Goal: Task Accomplishment & Management: Use online tool/utility

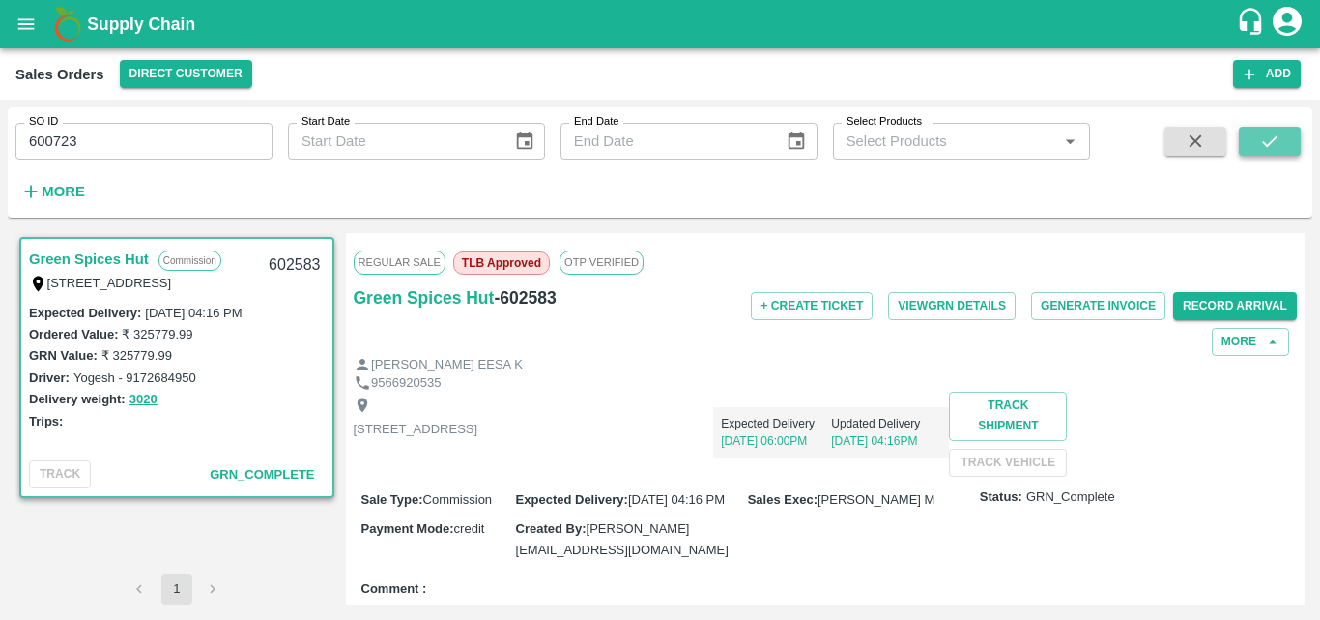
click at [1270, 133] on icon "submit" at bounding box center [1269, 140] width 21 height 21
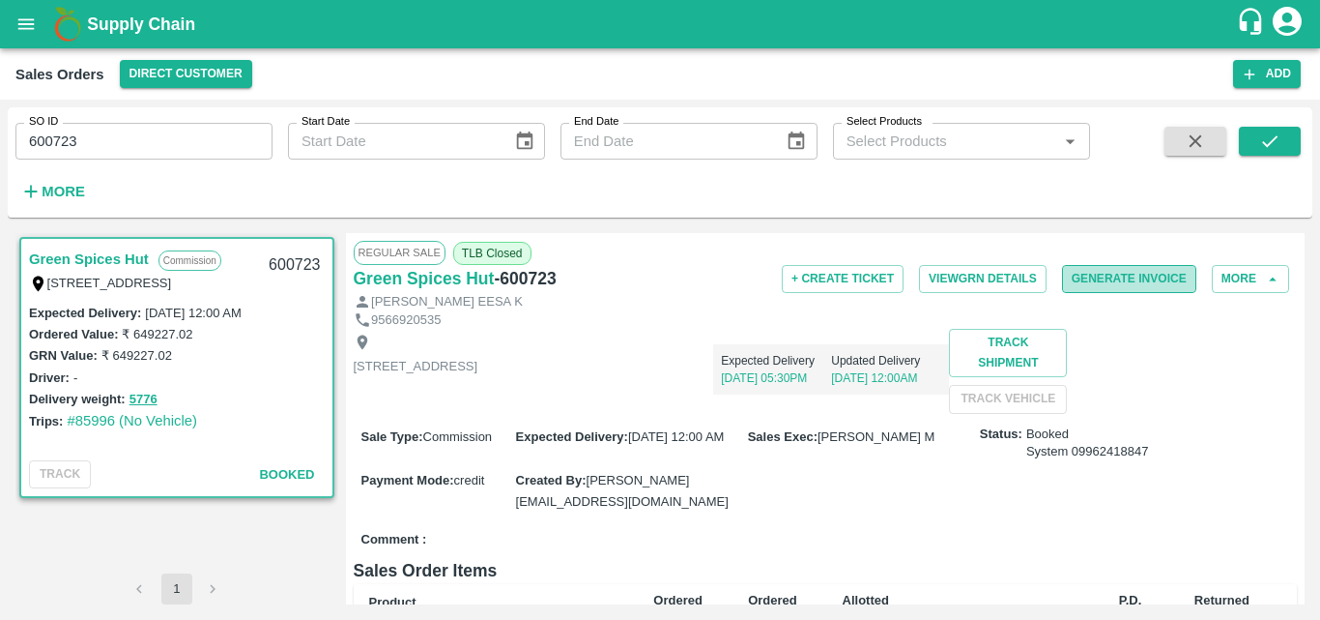
click at [1092, 288] on button "Generate Invoice" at bounding box center [1129, 279] width 134 height 28
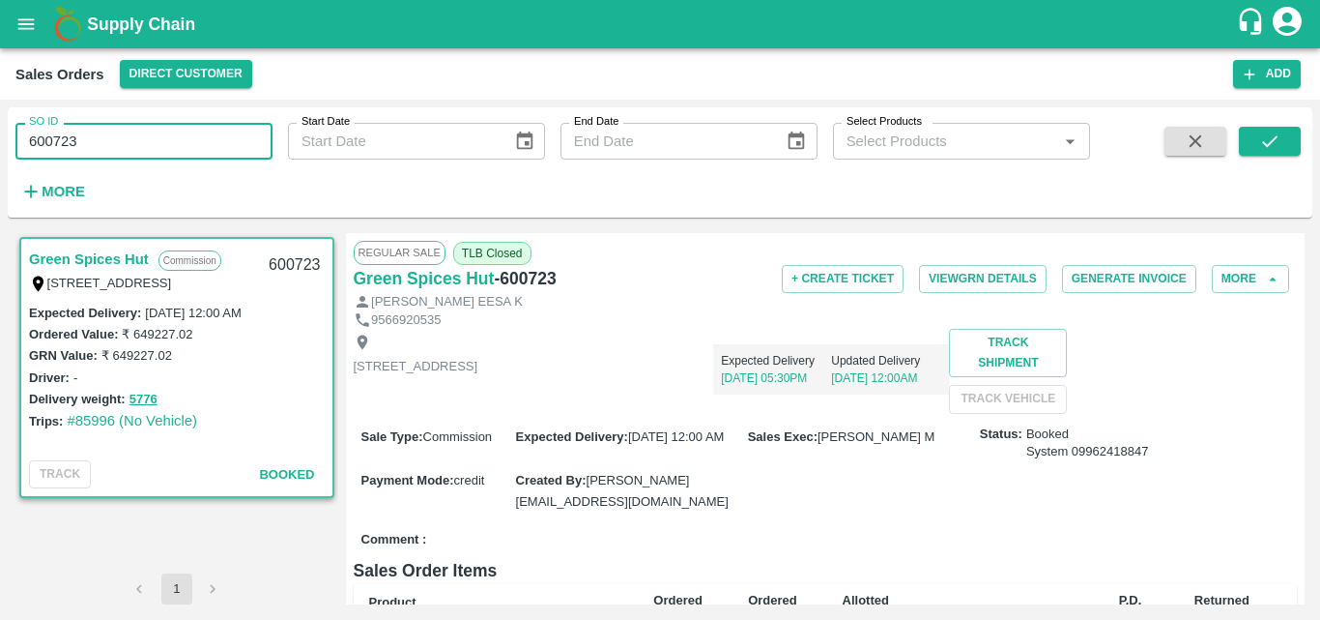
click at [188, 154] on input "600723" at bounding box center [143, 141] width 257 height 37
type input "600724"
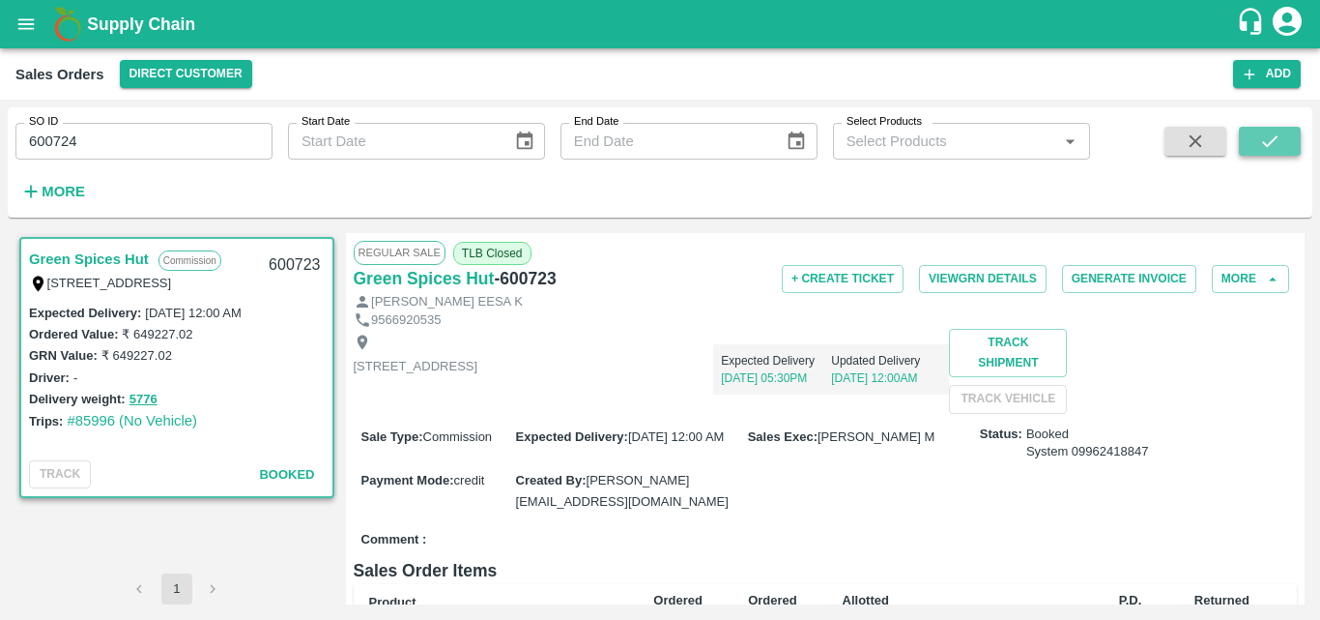
click at [1283, 142] on button "submit" at bounding box center [1270, 141] width 62 height 29
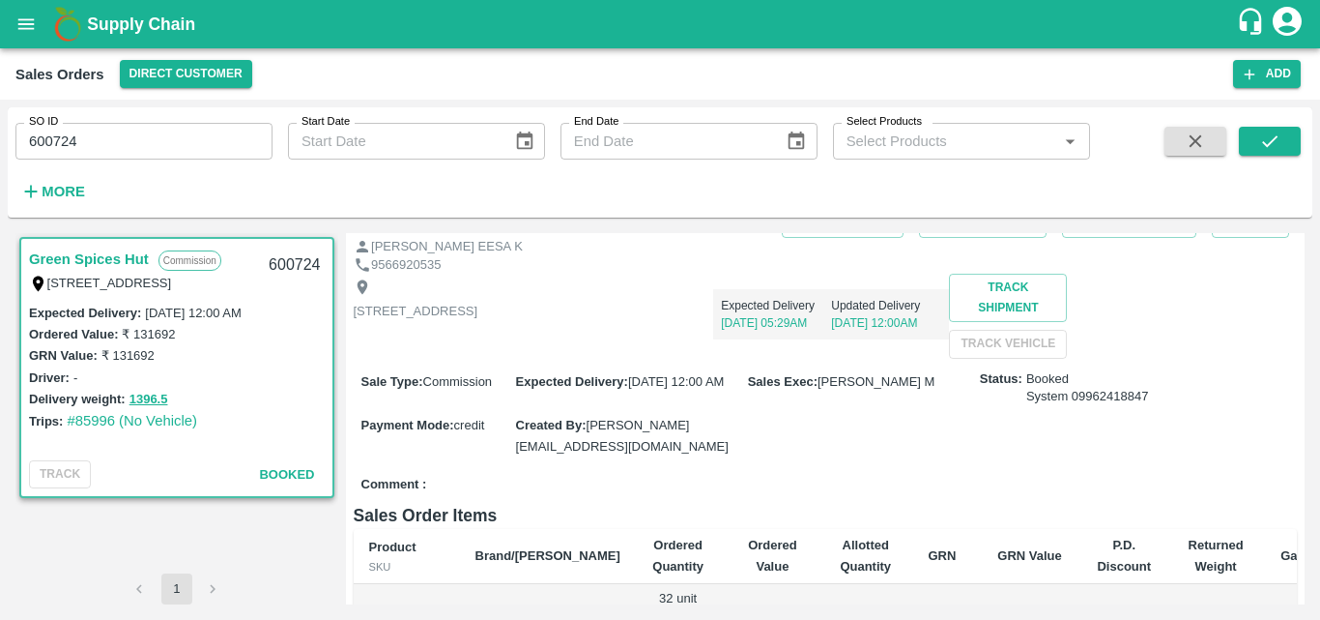
scroll to position [19, 0]
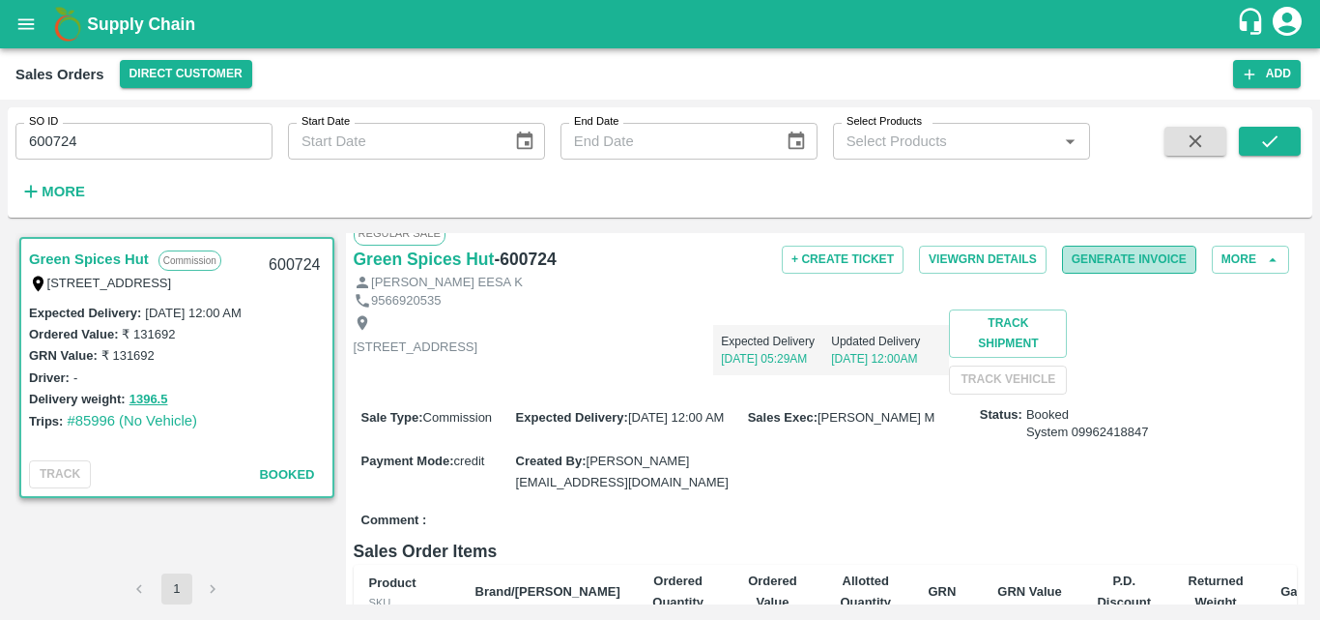
click at [1113, 258] on button "Generate Invoice" at bounding box center [1129, 260] width 134 height 28
click at [68, 178] on button "More" at bounding box center [52, 191] width 74 height 33
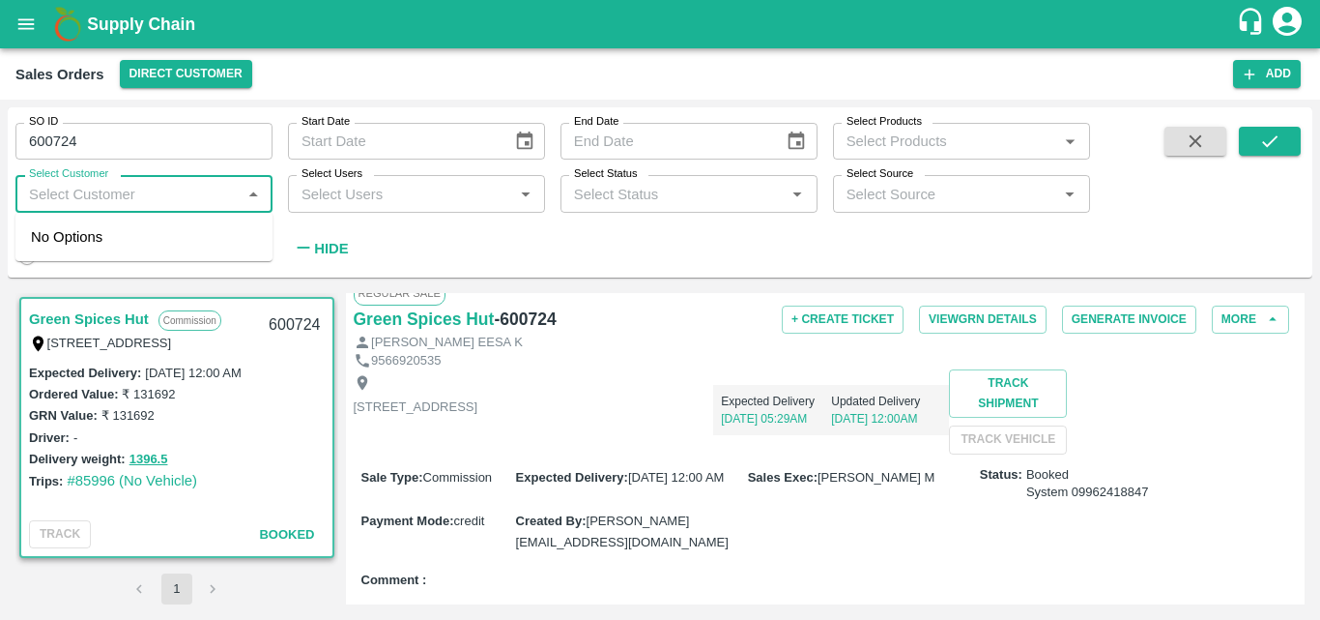
click at [108, 204] on input "Select Customer" at bounding box center [128, 193] width 214 height 25
type input "gree"
type input "602583"
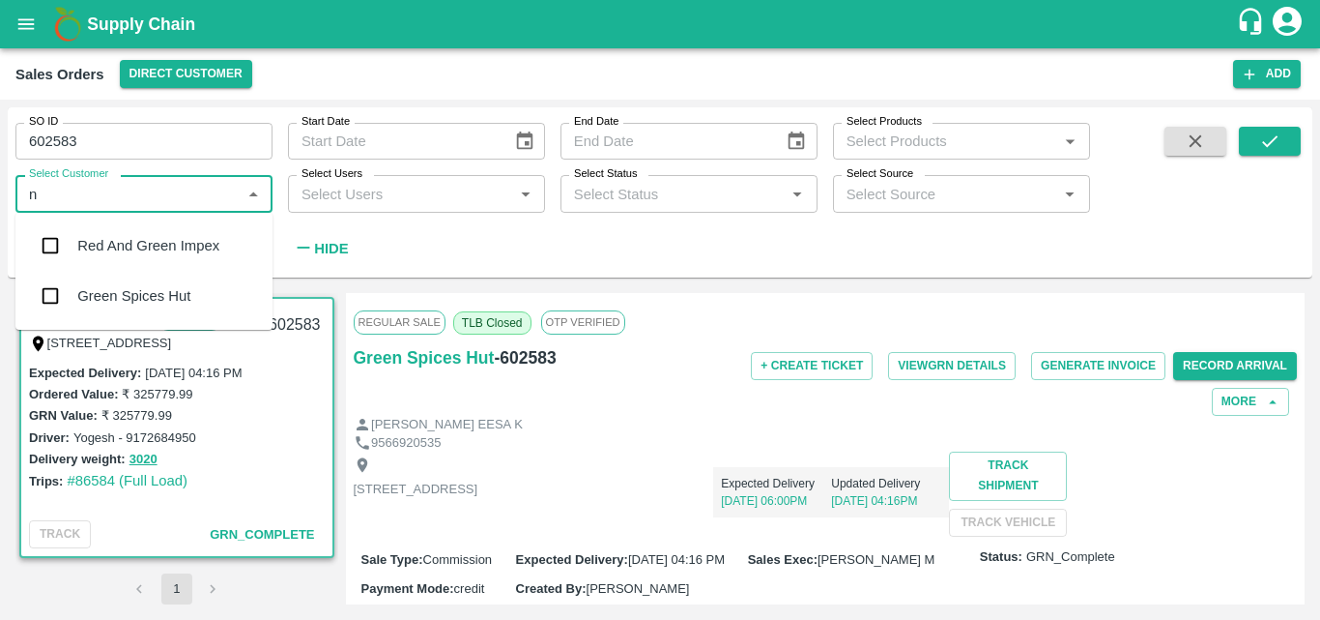
type input "n"
type input "green s"
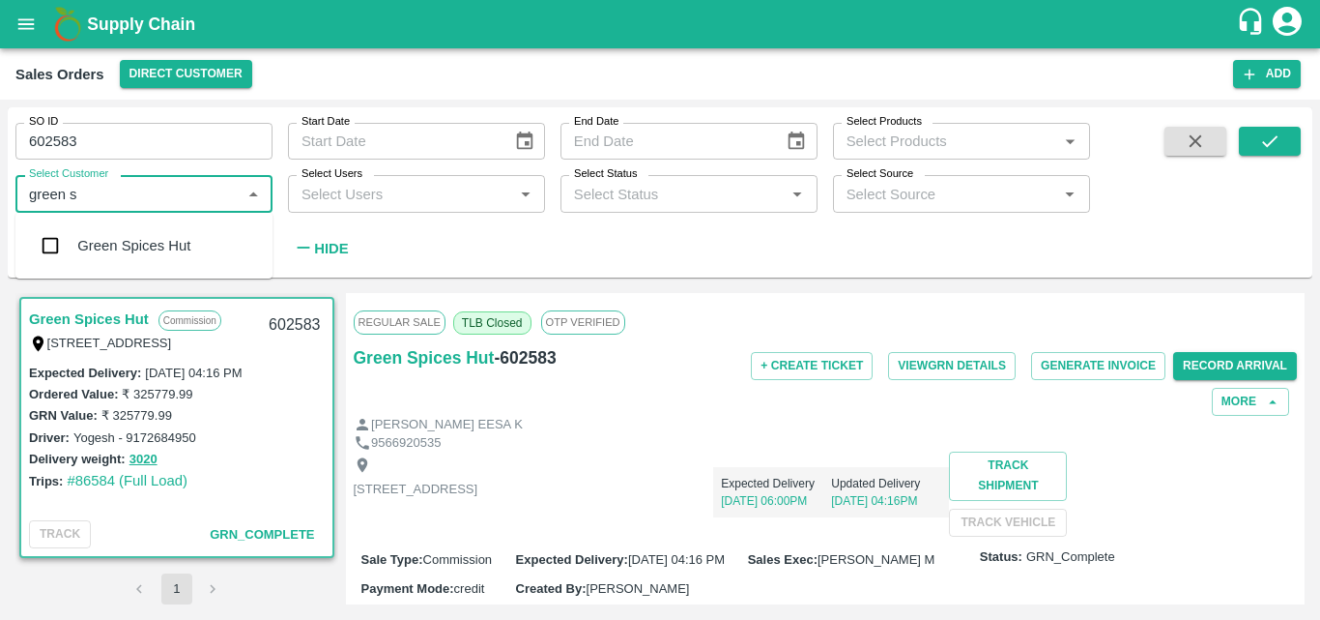
click at [121, 248] on div "Green Spices Hut" at bounding box center [133, 245] width 113 height 21
click at [104, 143] on input "602583" at bounding box center [143, 141] width 257 height 37
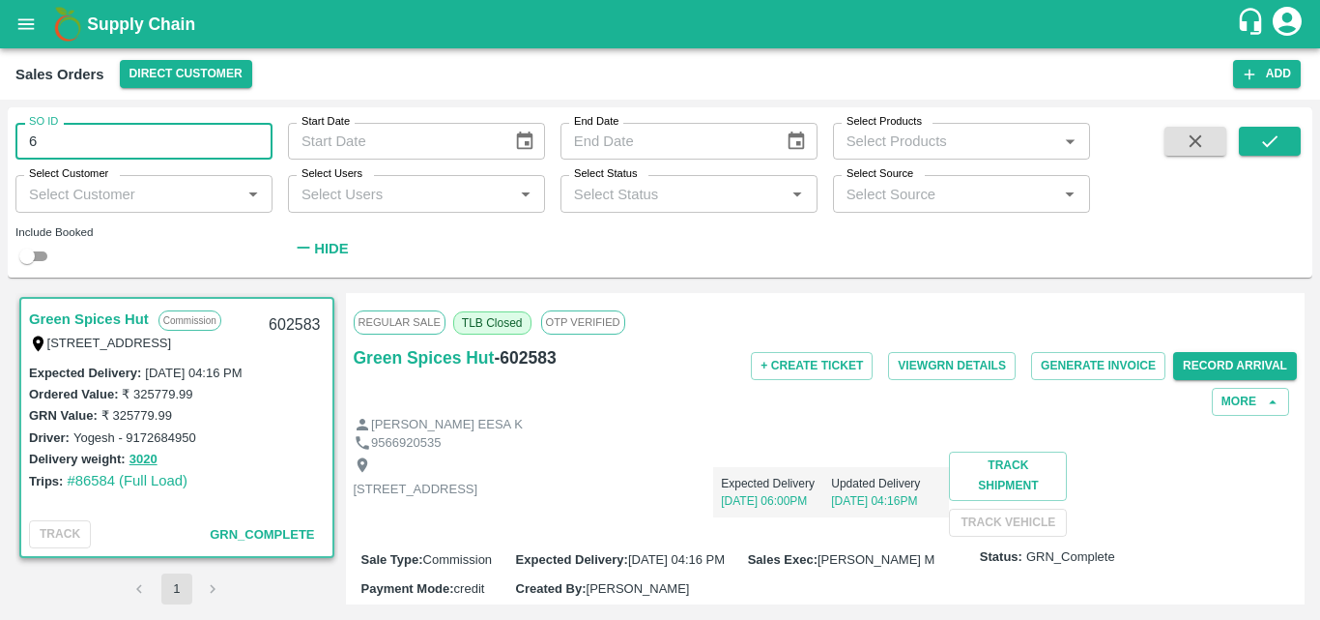
type input "6"
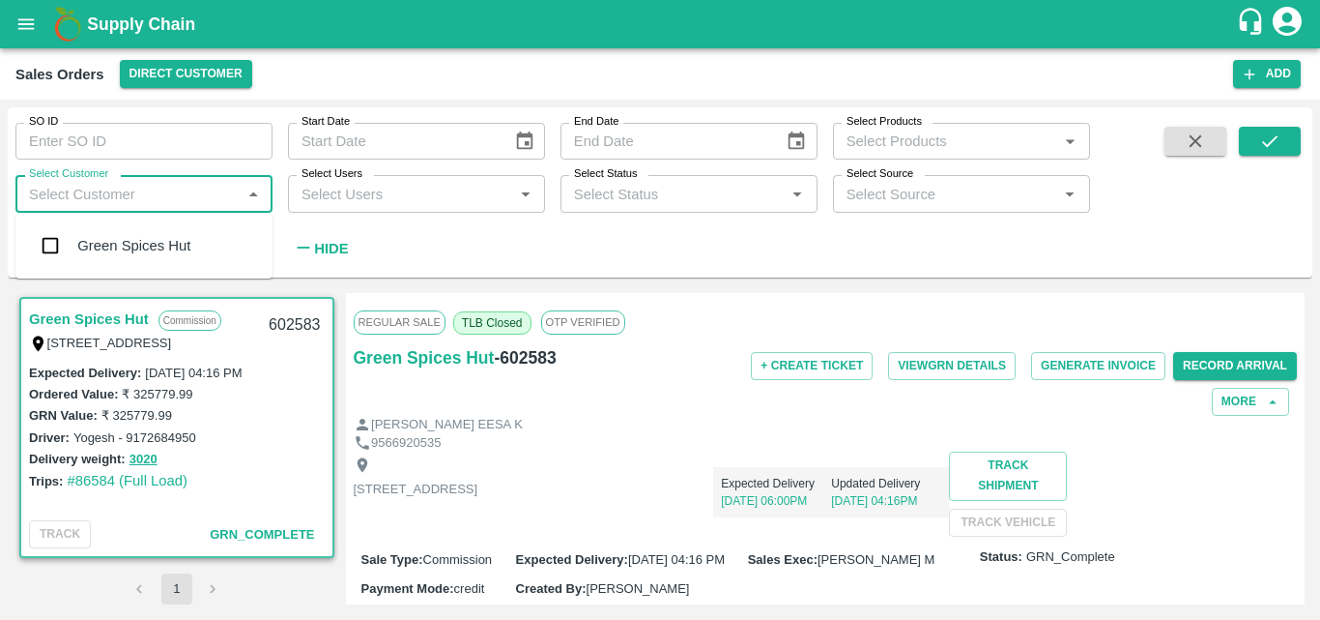
click at [67, 202] on input "Select Customer" at bounding box center [128, 193] width 214 height 25
click at [44, 235] on input "checkbox" at bounding box center [50, 245] width 39 height 39
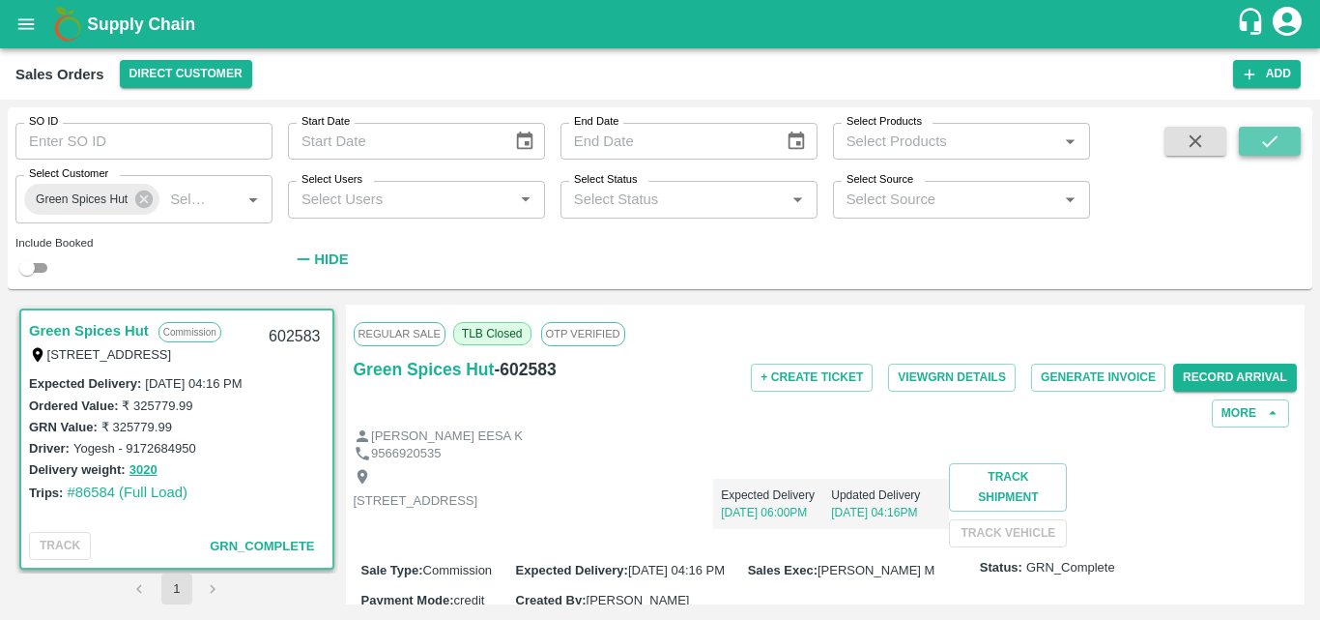
click at [1272, 137] on icon "submit" at bounding box center [1269, 140] width 21 height 21
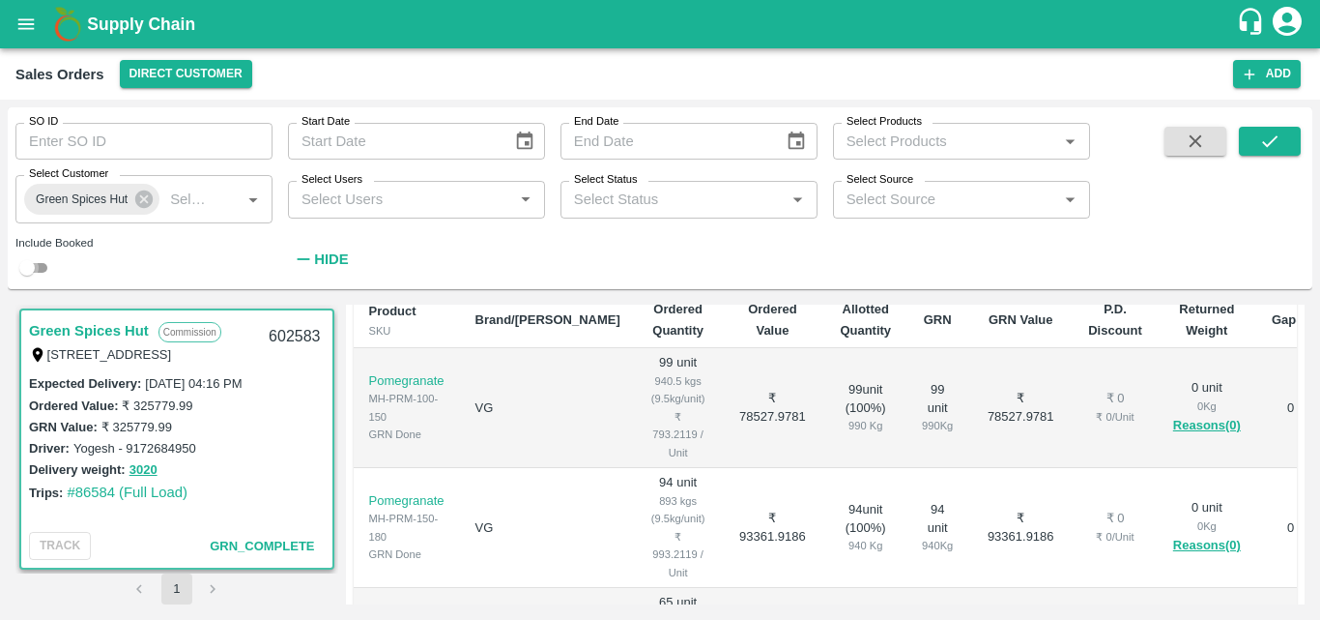
click at [43, 274] on input "checkbox" at bounding box center [27, 267] width 70 height 23
checkbox input "true"
click at [1272, 150] on icon "submit" at bounding box center [1269, 140] width 21 height 21
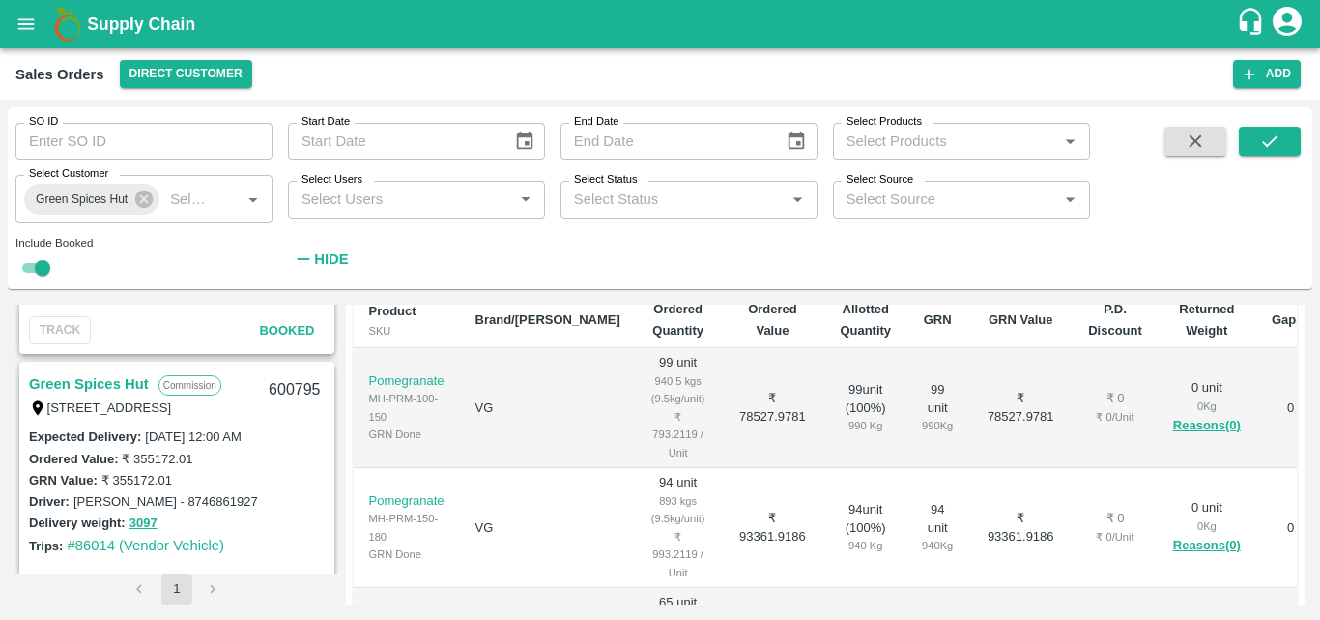
scroll to position [1550, 0]
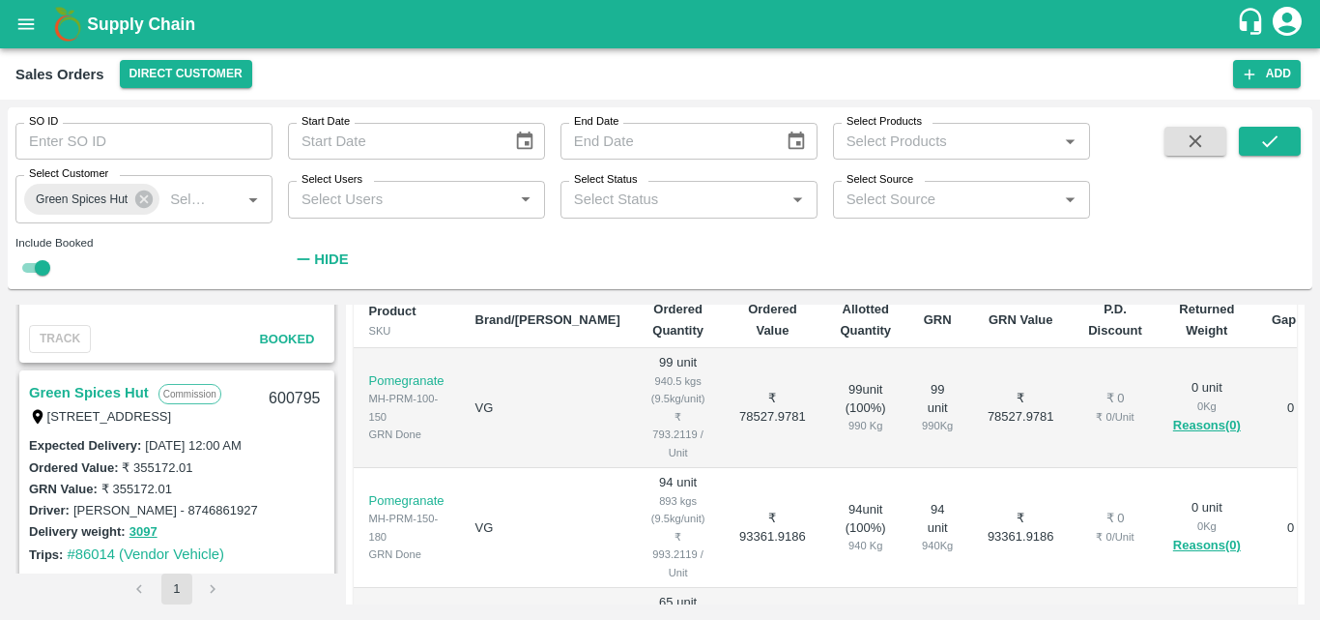
click at [125, 392] on link "Green Spices Hut" at bounding box center [89, 392] width 120 height 25
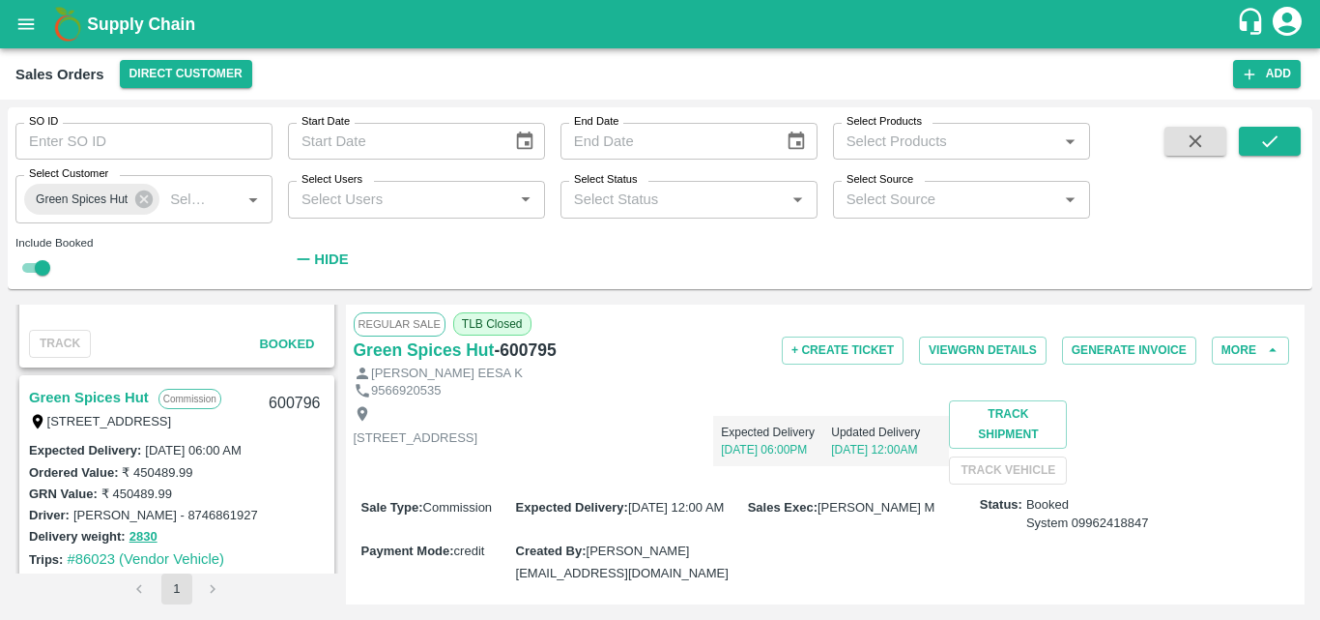
scroll to position [1261, 0]
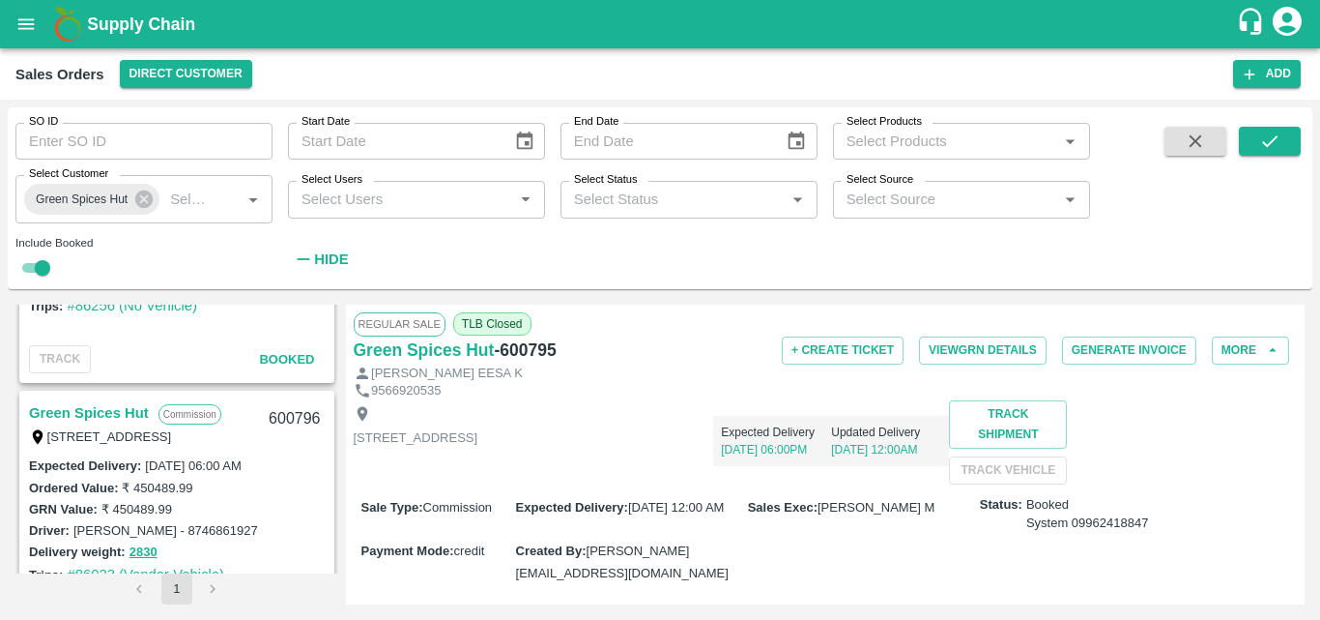
click at [122, 408] on link "Green Spices Hut" at bounding box center [89, 412] width 120 height 25
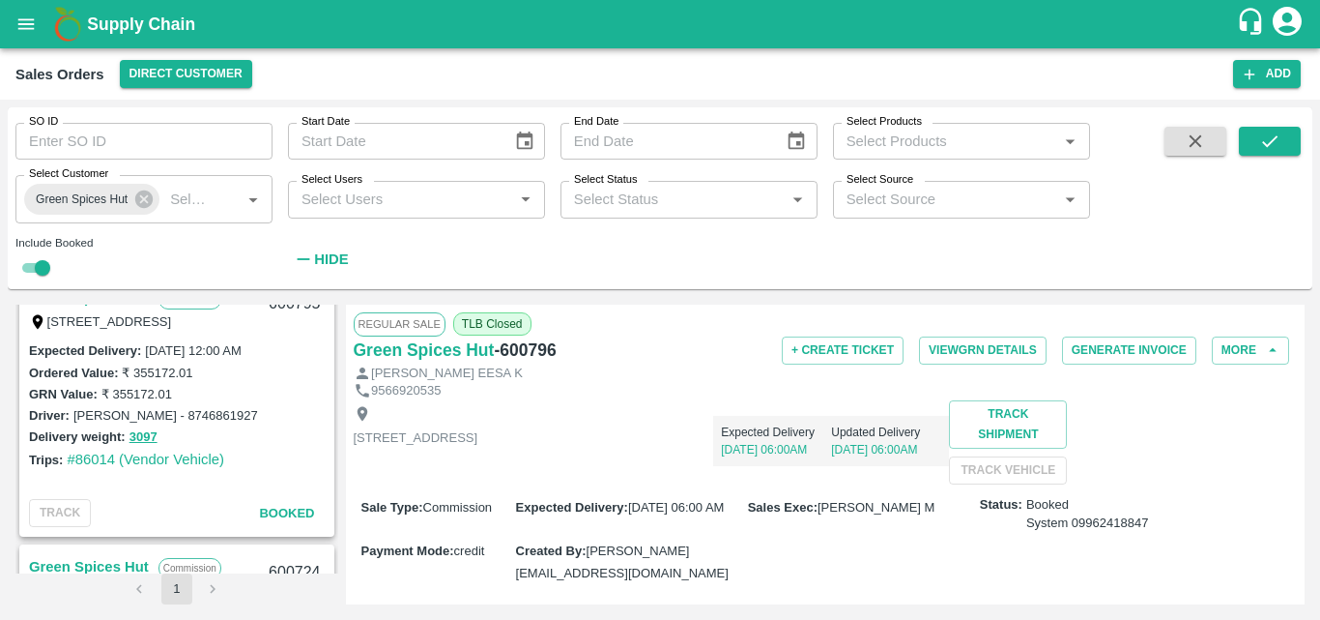
scroll to position [1558, 0]
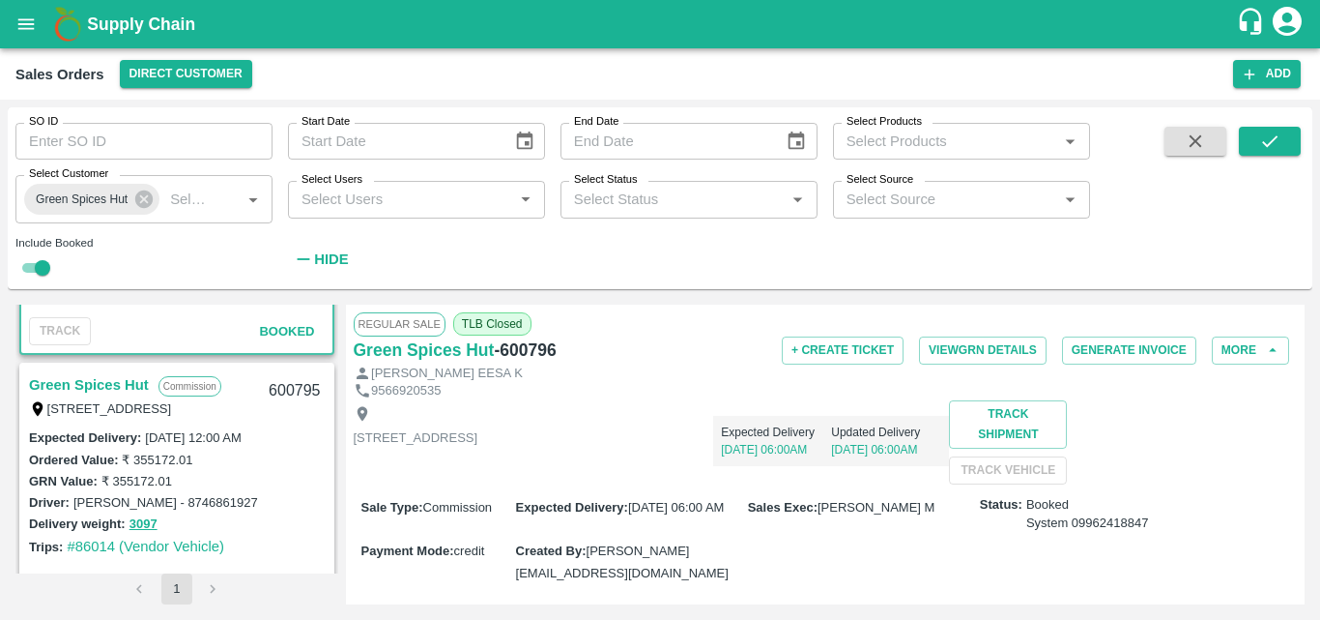
click at [86, 384] on link "Green Spices Hut" at bounding box center [89, 384] width 120 height 25
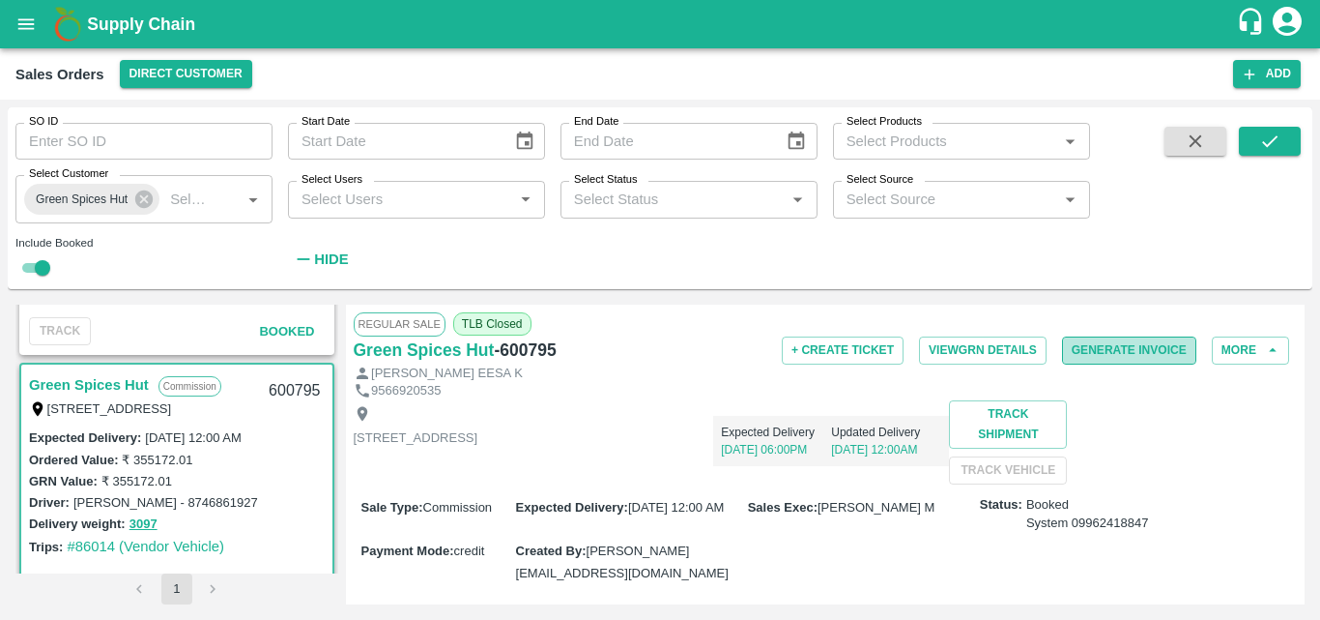
click at [1089, 355] on button "Generate Invoice" at bounding box center [1129, 350] width 134 height 28
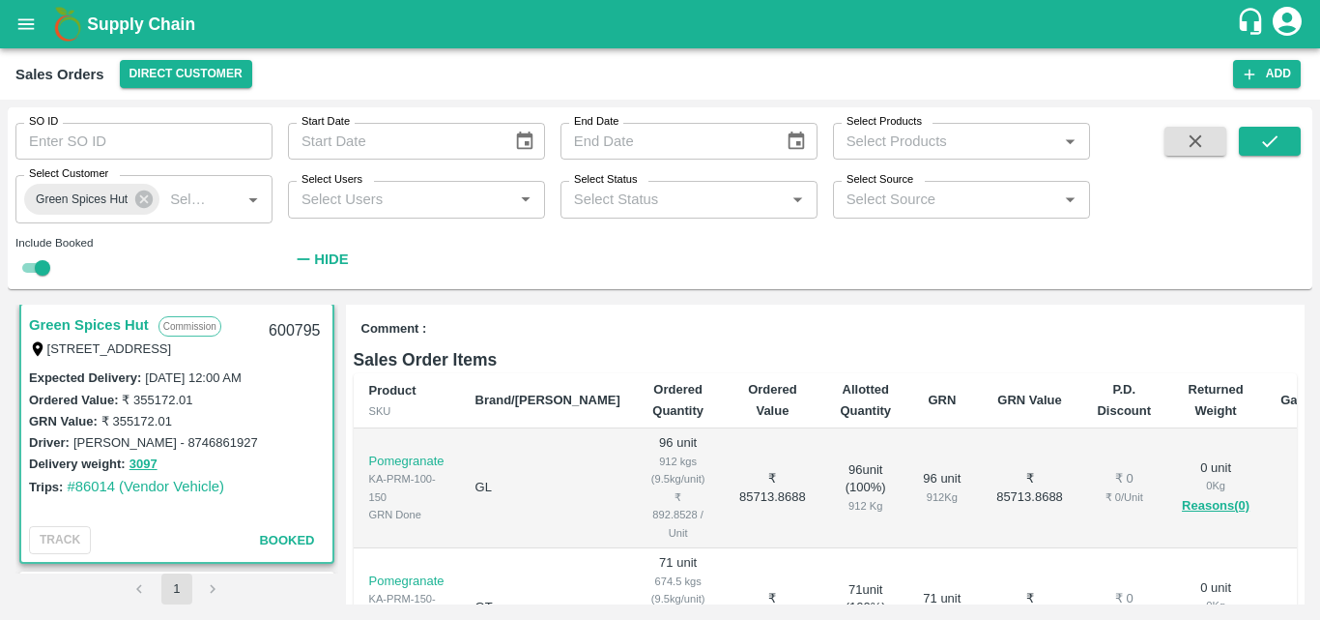
scroll to position [1620, 0]
